Goal: Task Accomplishment & Management: Manage account settings

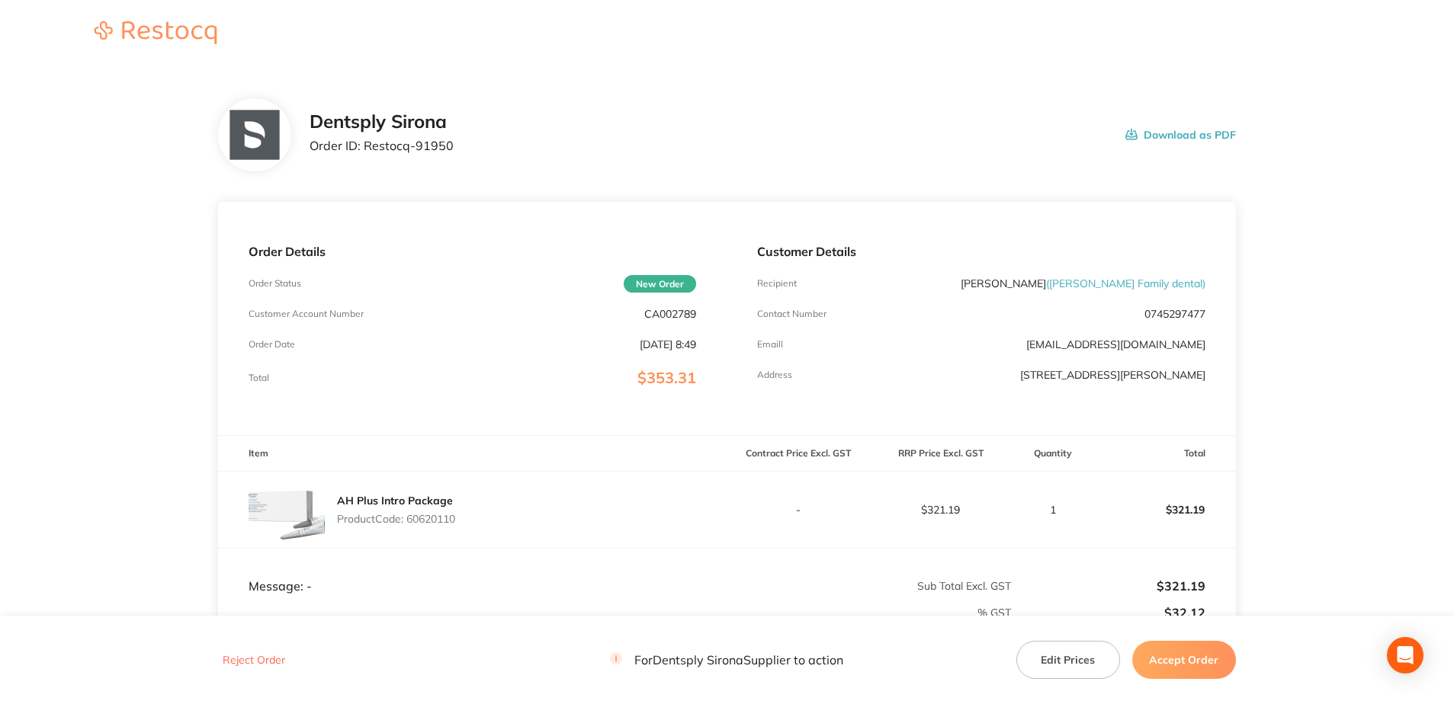
click at [1189, 662] on button "Accept Order" at bounding box center [1184, 660] width 104 height 38
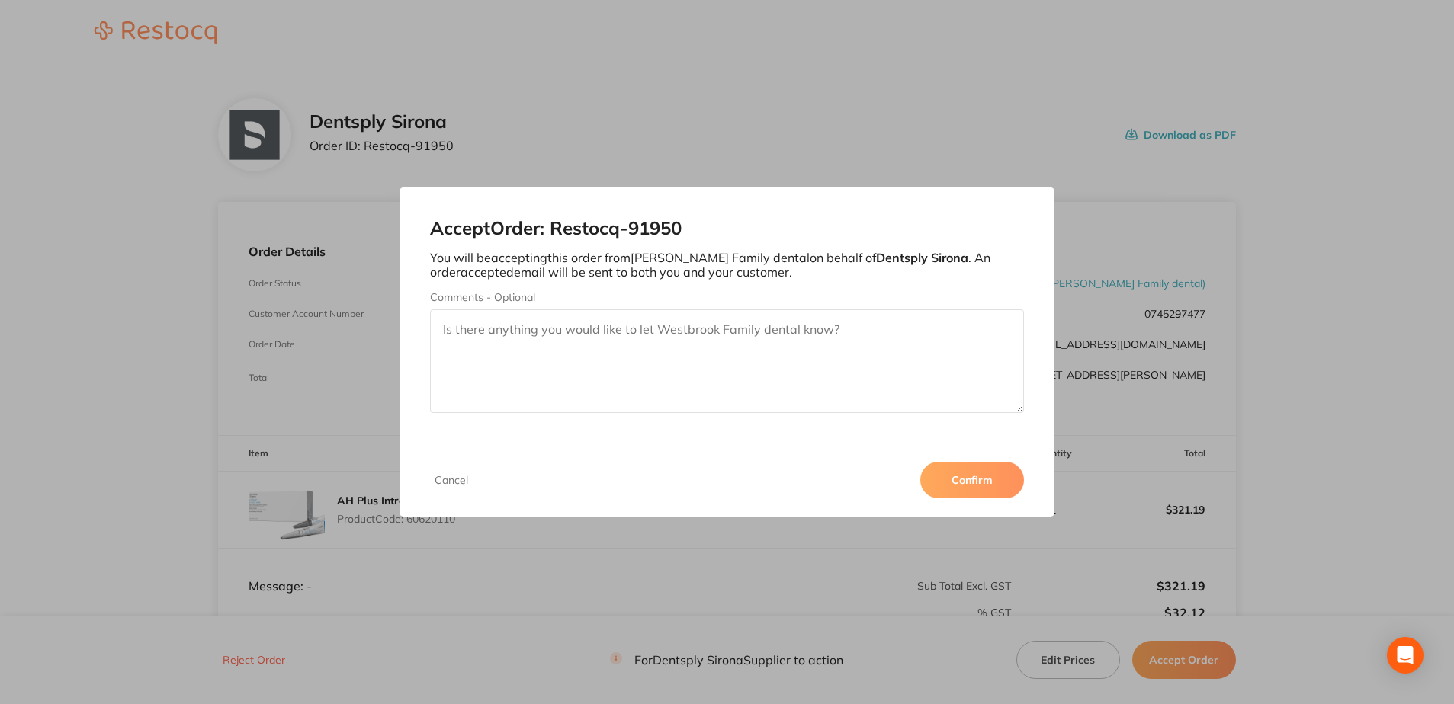
click at [961, 482] on button "Confirm" at bounding box center [972, 480] width 104 height 37
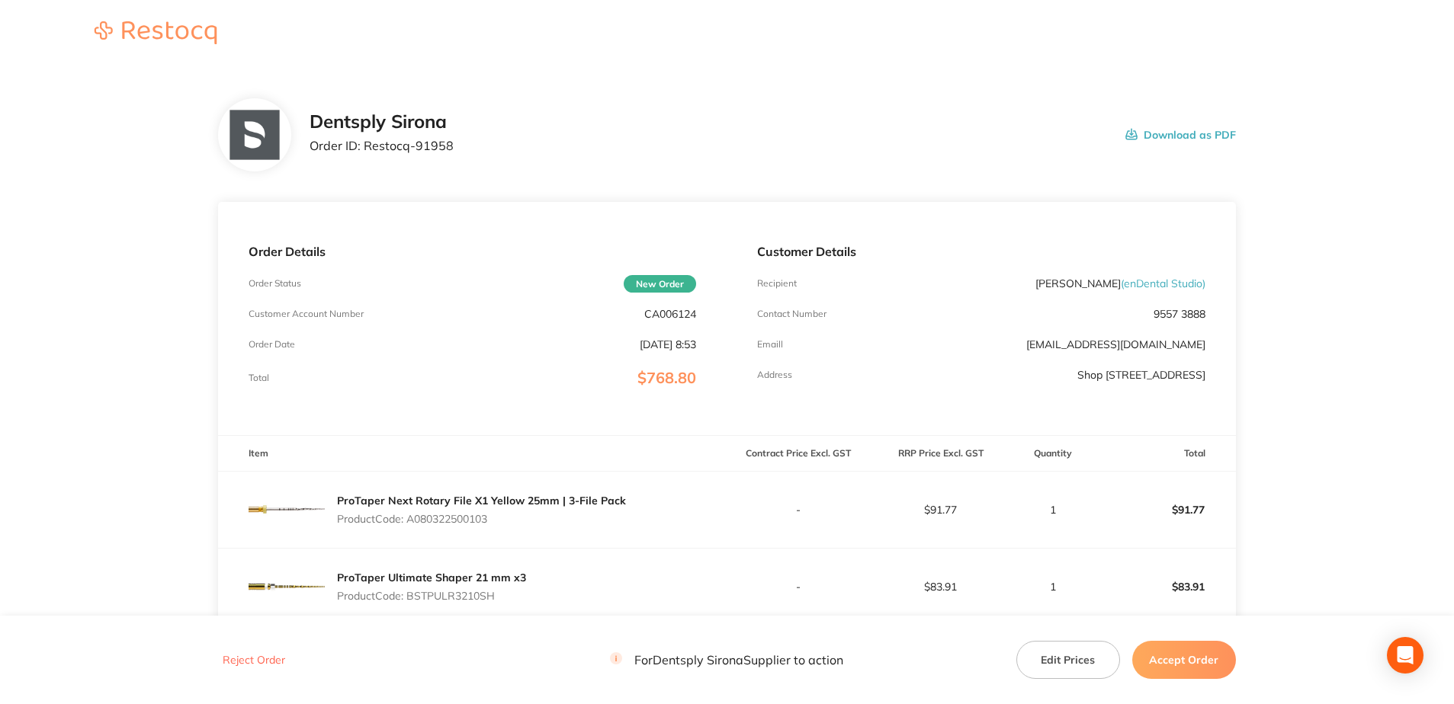
click at [1172, 662] on button "Accept Order" at bounding box center [1184, 660] width 104 height 38
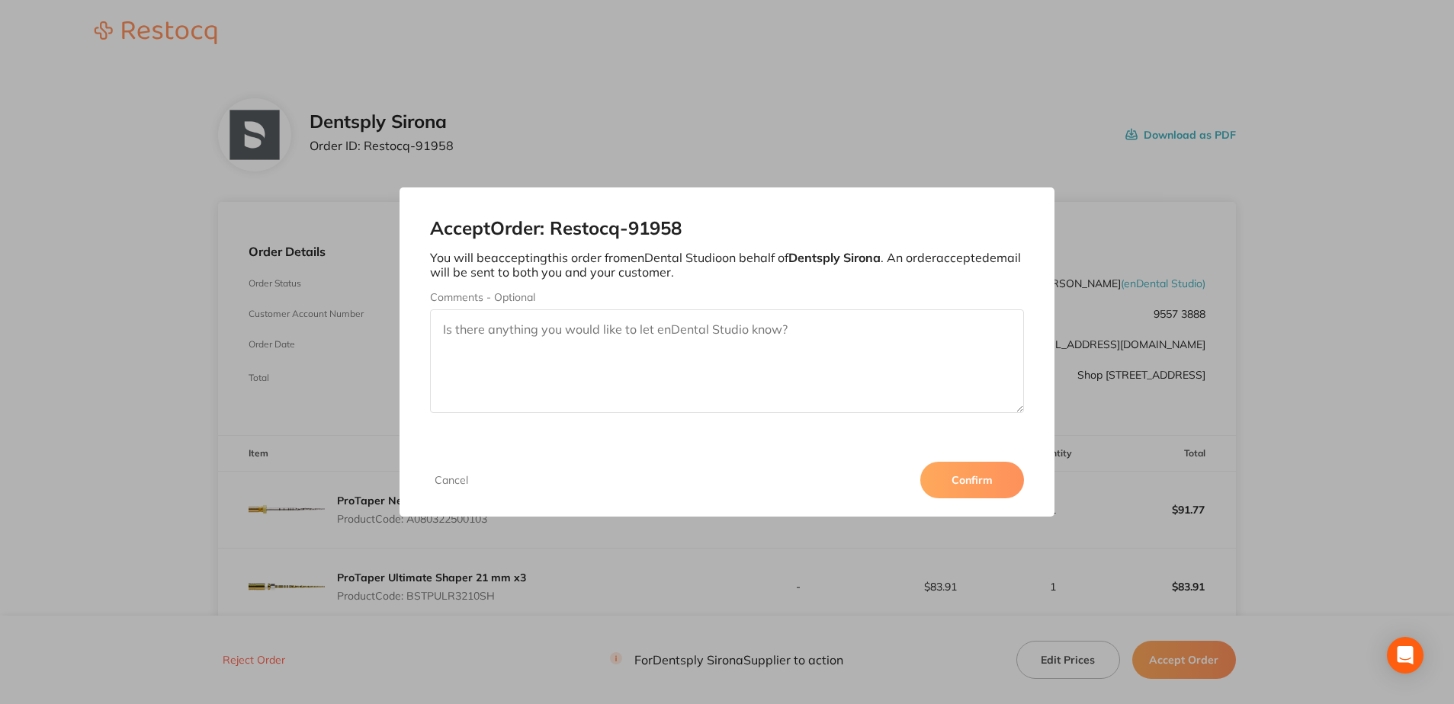
click at [959, 478] on button "Confirm" at bounding box center [972, 480] width 104 height 37
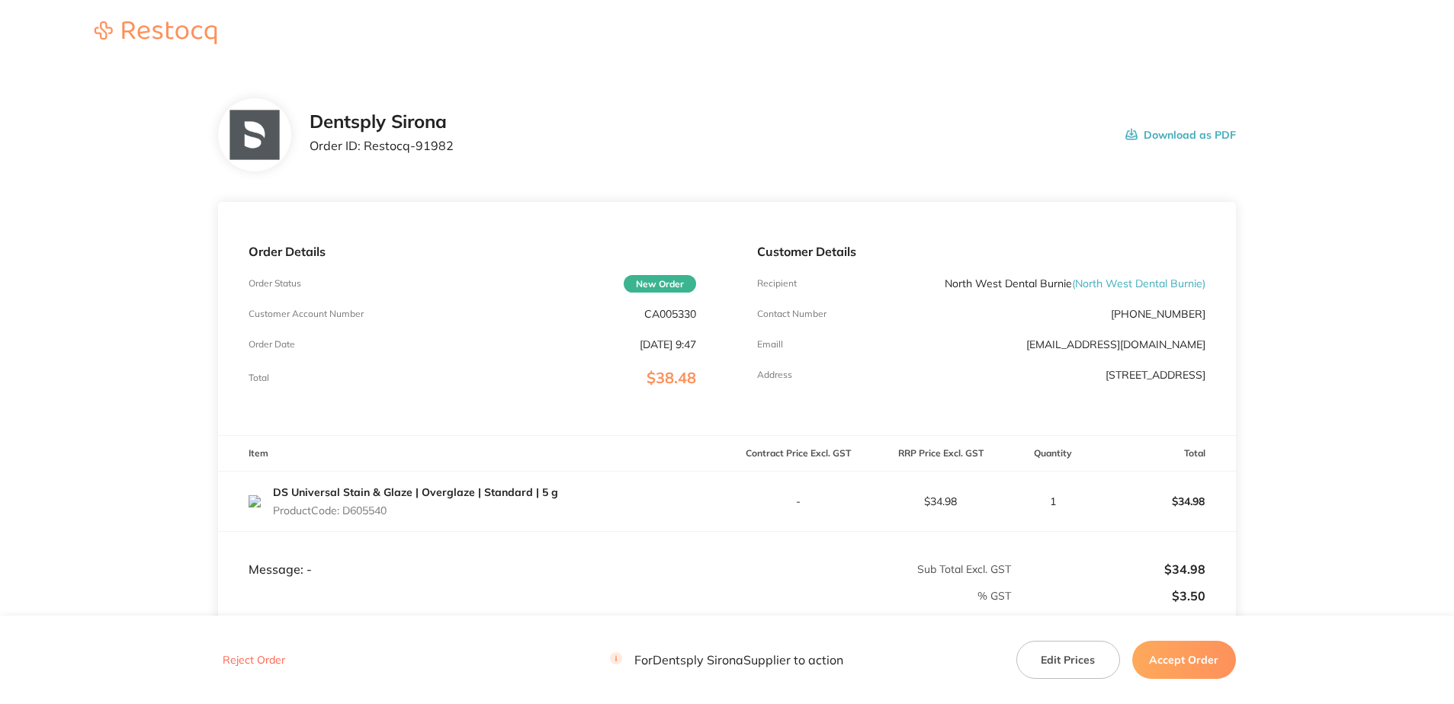
click at [1197, 651] on button "Accept Order" at bounding box center [1184, 660] width 104 height 38
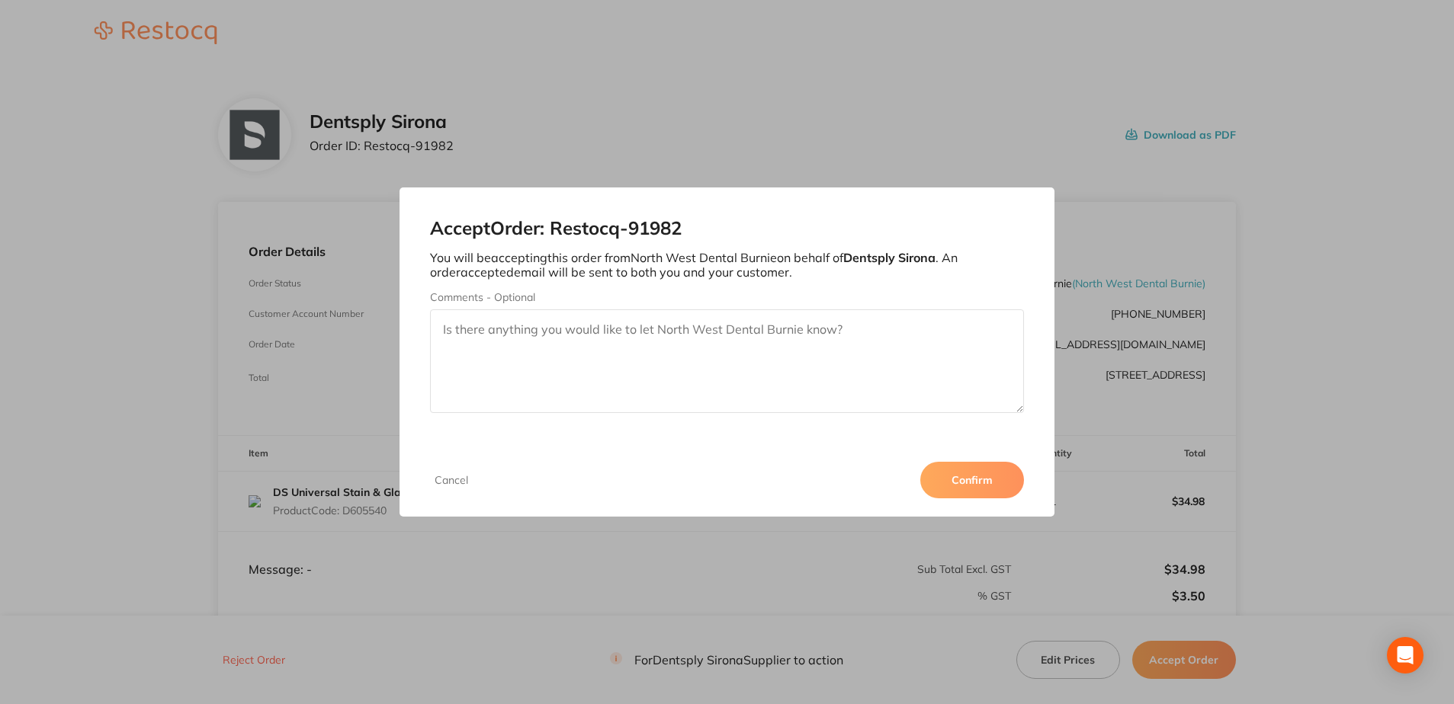
click at [989, 480] on button "Confirm" at bounding box center [972, 480] width 104 height 37
